Goal: Navigation & Orientation: Understand site structure

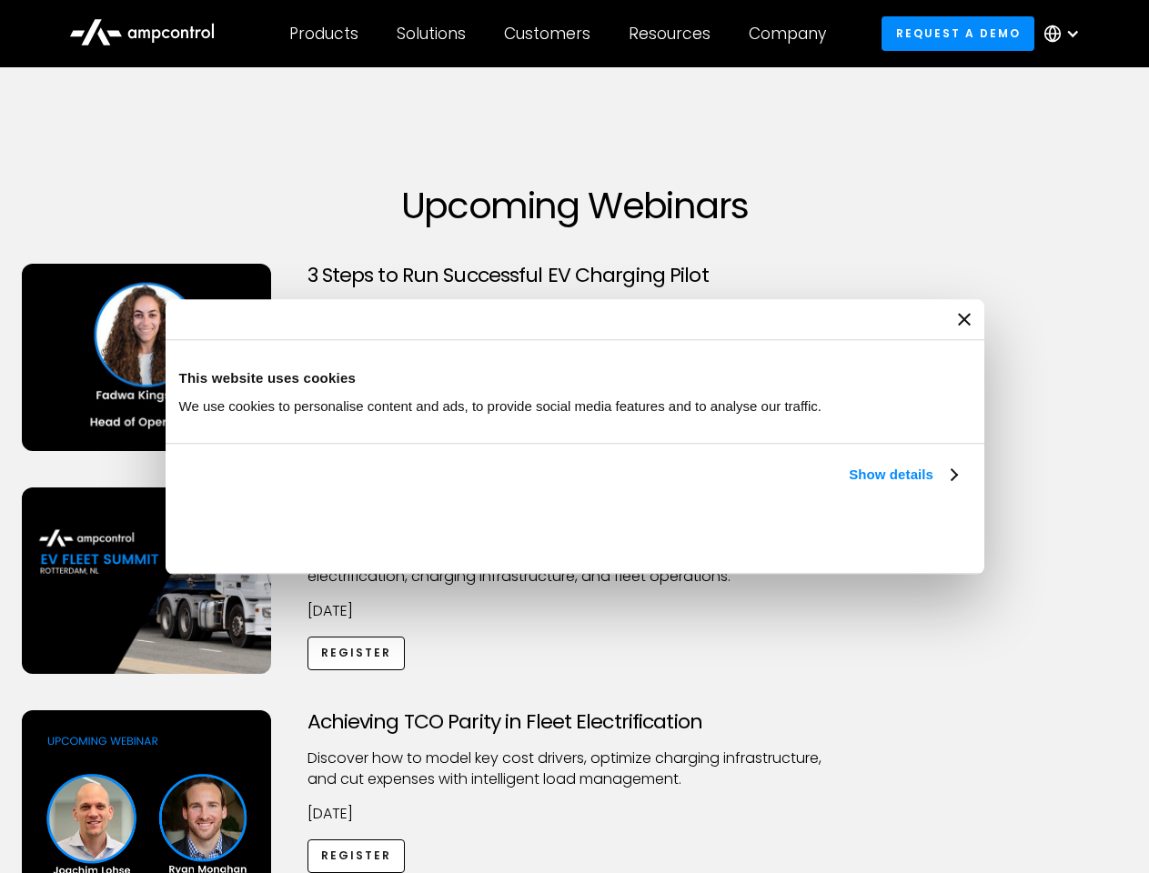
click at [849, 486] on link "Show details" at bounding box center [902, 475] width 107 height 22
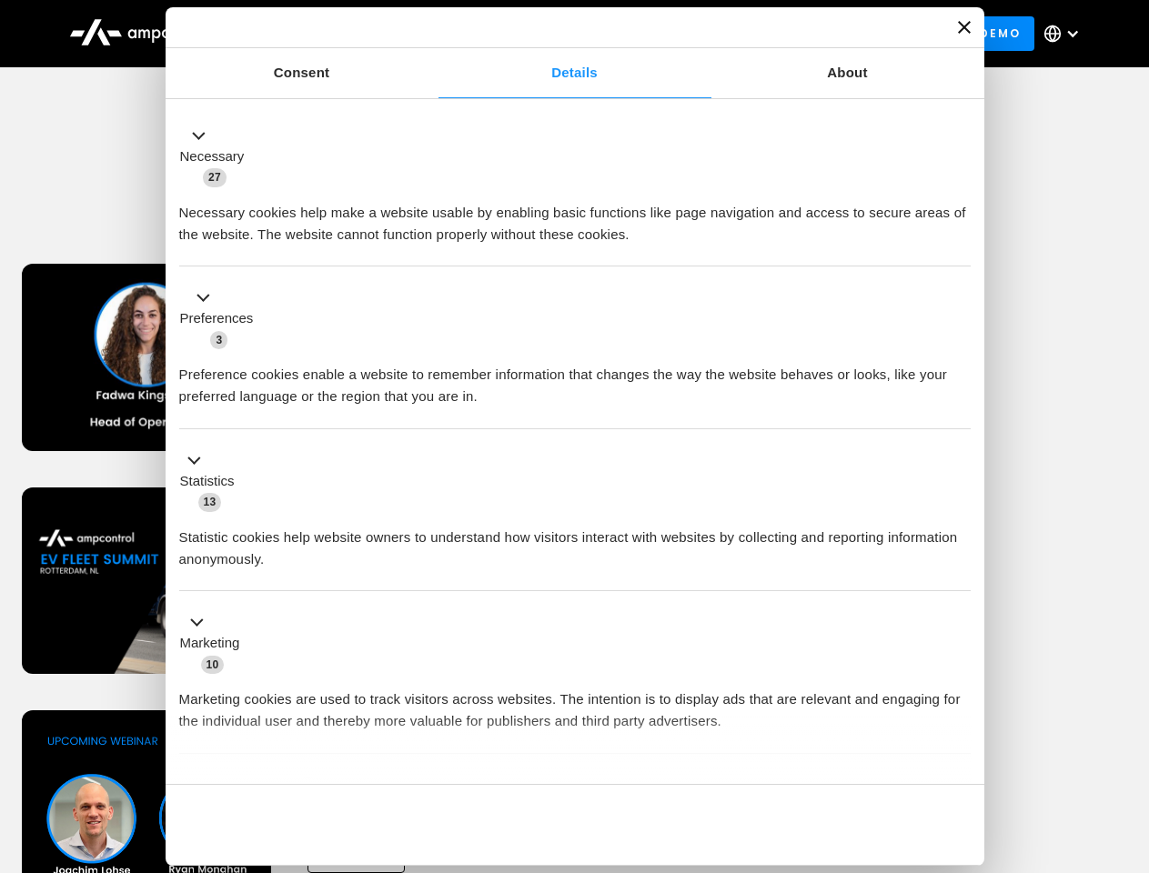
click at [959, 246] on div "Necessary cookies help make a website usable by enabling basic functions like p…" at bounding box center [574, 216] width 791 height 57
click at [971, 246] on div "Necessary cookies help make a website usable by enabling basic functions like p…" at bounding box center [574, 216] width 791 height 57
click at [559, 34] on div "Customers" at bounding box center [547, 34] width 86 height 20
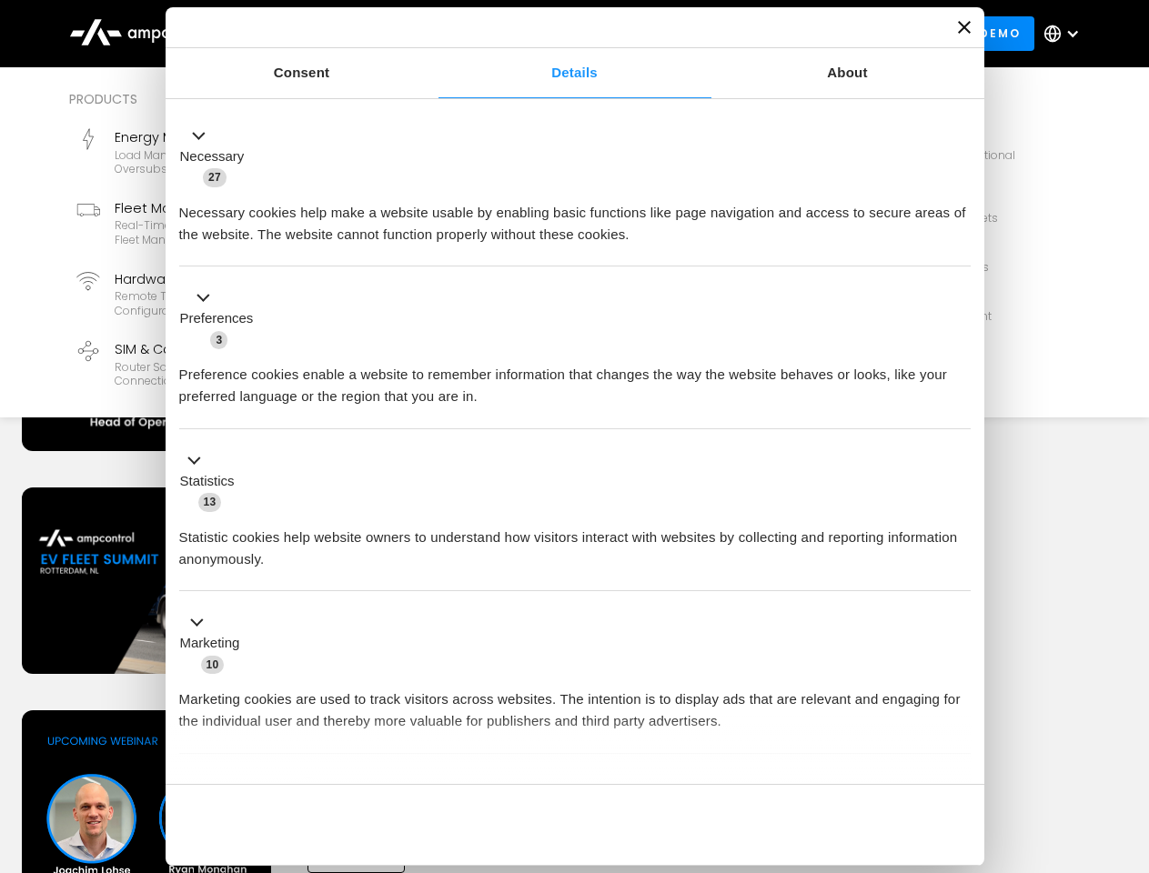
click at [323, 34] on div "Products" at bounding box center [323, 34] width 69 height 20
click at [432, 34] on div "Solutions" at bounding box center [431, 34] width 69 height 20
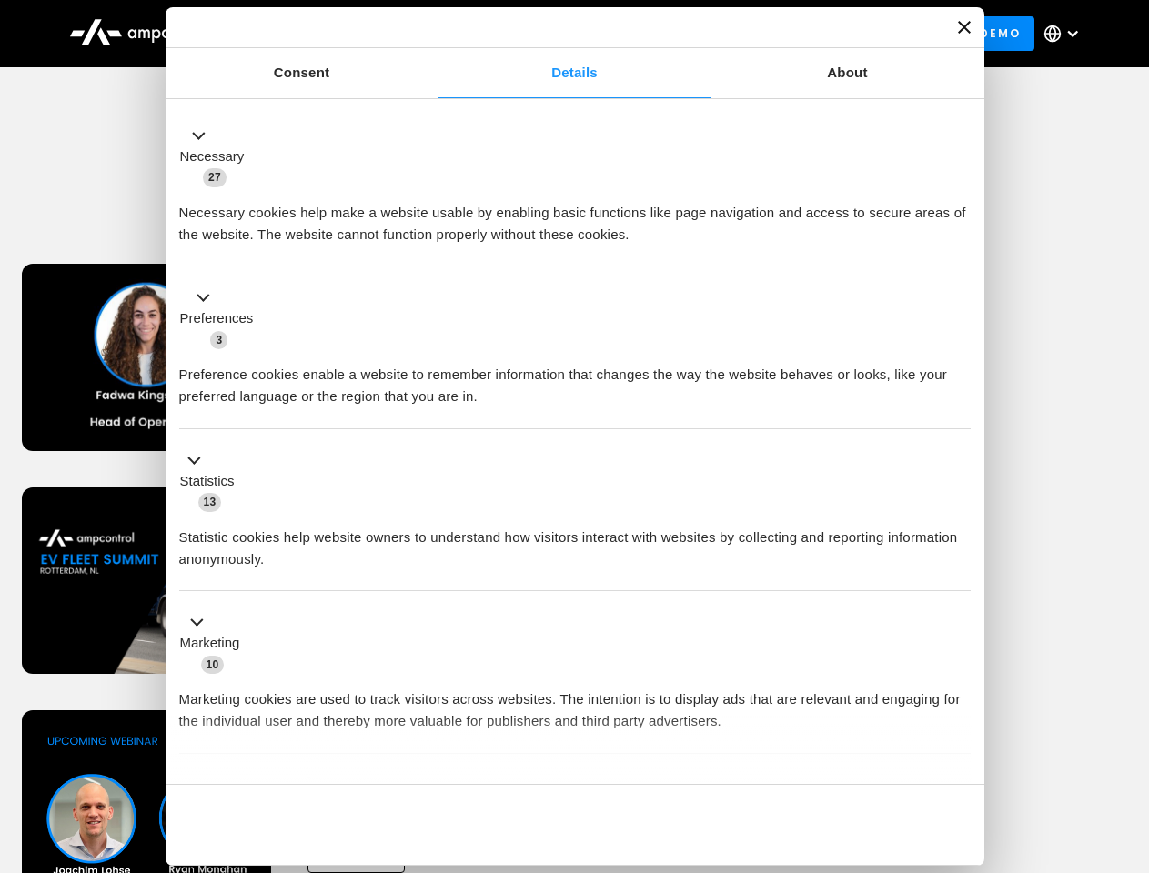
click at [550, 34] on div "Customers" at bounding box center [547, 34] width 86 height 20
click at [673, 34] on div "Resources" at bounding box center [670, 34] width 82 height 20
click at [793, 34] on div "Company" at bounding box center [787, 34] width 77 height 20
click at [1066, 34] on div at bounding box center [1072, 33] width 15 height 15
